Goal: Use online tool/utility: Utilize a website feature to perform a specific function

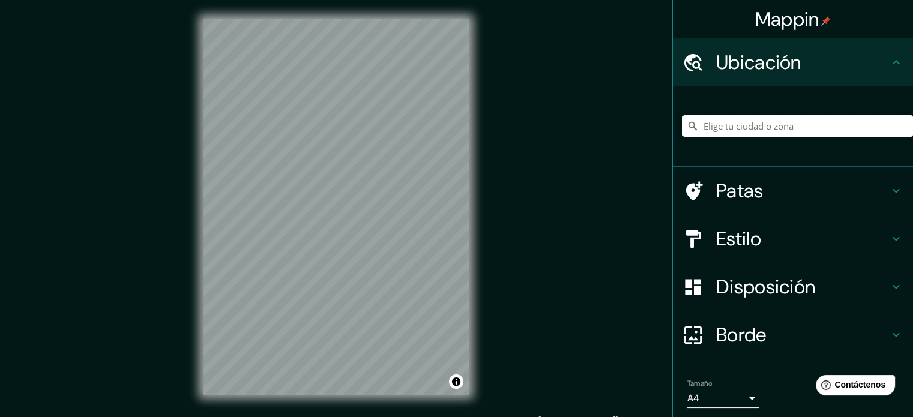
click at [769, 124] on input "Elige tu ciudad o zona" at bounding box center [798, 126] width 231 height 22
paste input "608976.00; 7012645.00"
click at [739, 129] on input "608976.00; 7012645.00" at bounding box center [798, 126] width 231 height 22
click at [740, 129] on input "608976.00; 7012645.00" at bounding box center [798, 126] width 231 height 22
click at [739, 127] on input "608976.00; 7012645.00" at bounding box center [798, 126] width 231 height 22
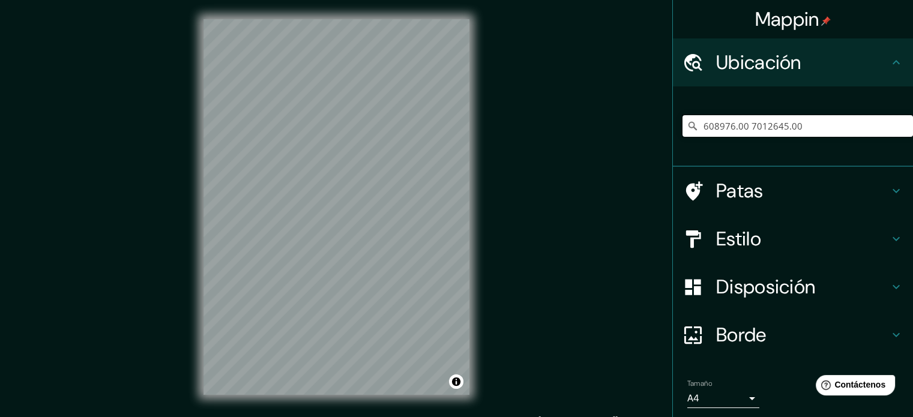
type input "608976.00 7012645.00"
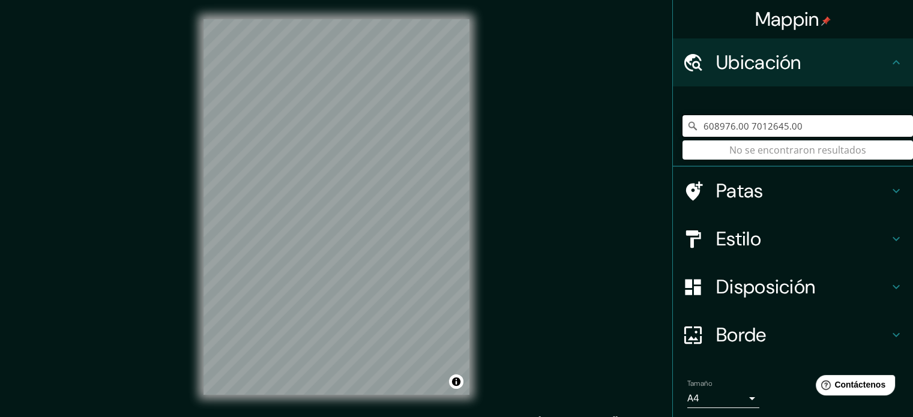
click at [754, 132] on input "608976.00 7012645.00" at bounding box center [798, 126] width 231 height 22
